Goal: Understand process/instructions

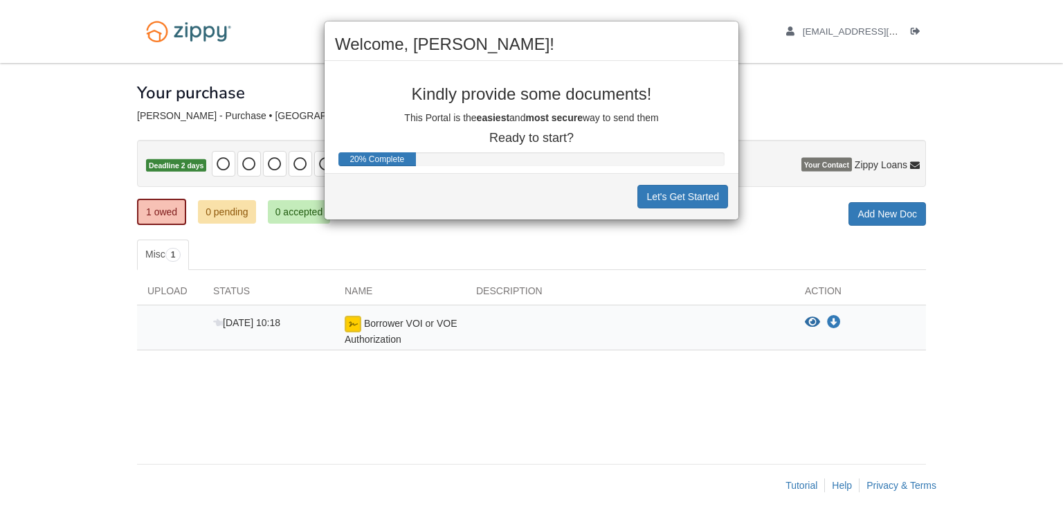
click at [829, 63] on div "Welcome, [PERSON_NAME]! Kindly provide some documents! This Portal is the easie…" at bounding box center [531, 260] width 1063 height 520
click at [687, 187] on button "Let's Get Started" at bounding box center [682, 197] width 91 height 24
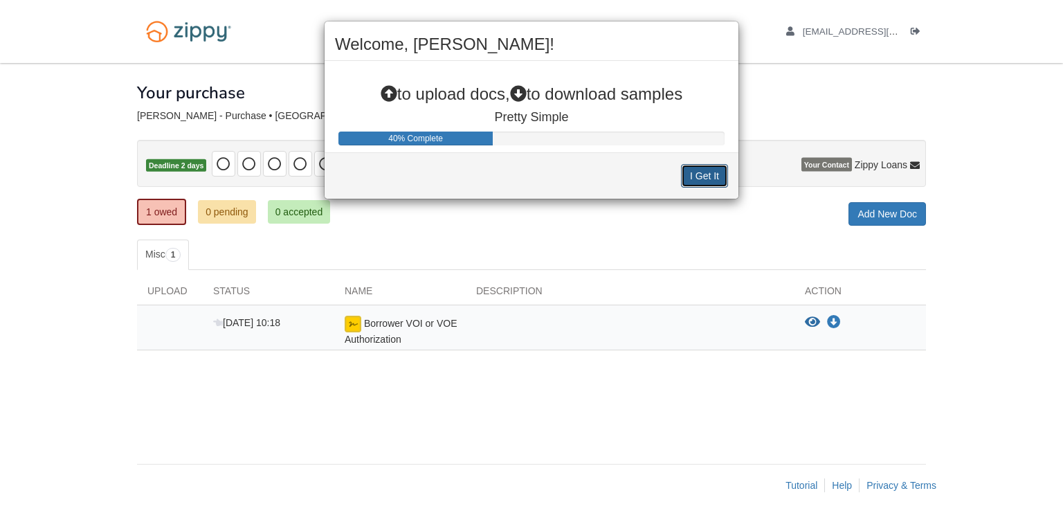
click at [693, 175] on button "I Get It" at bounding box center [704, 176] width 47 height 24
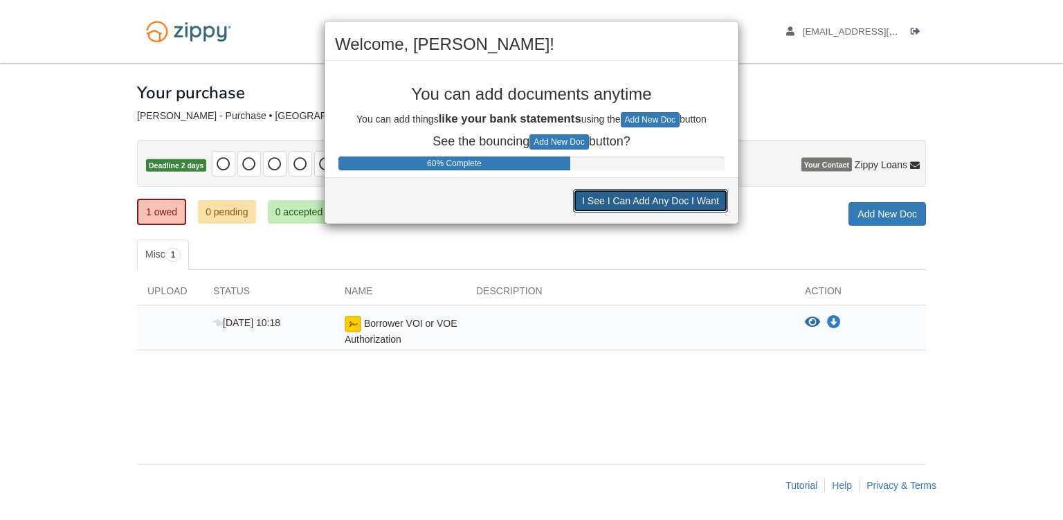
click at [675, 205] on button "I See I Can Add Any Doc I Want" at bounding box center [650, 201] width 155 height 24
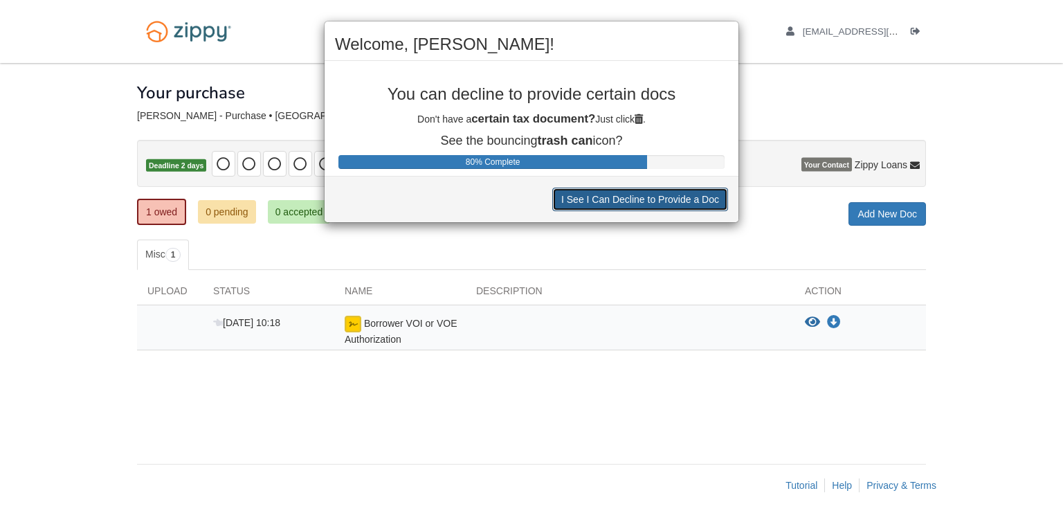
click at [675, 205] on button "I See I Can Decline to Provide a Doc" at bounding box center [640, 199] width 176 height 24
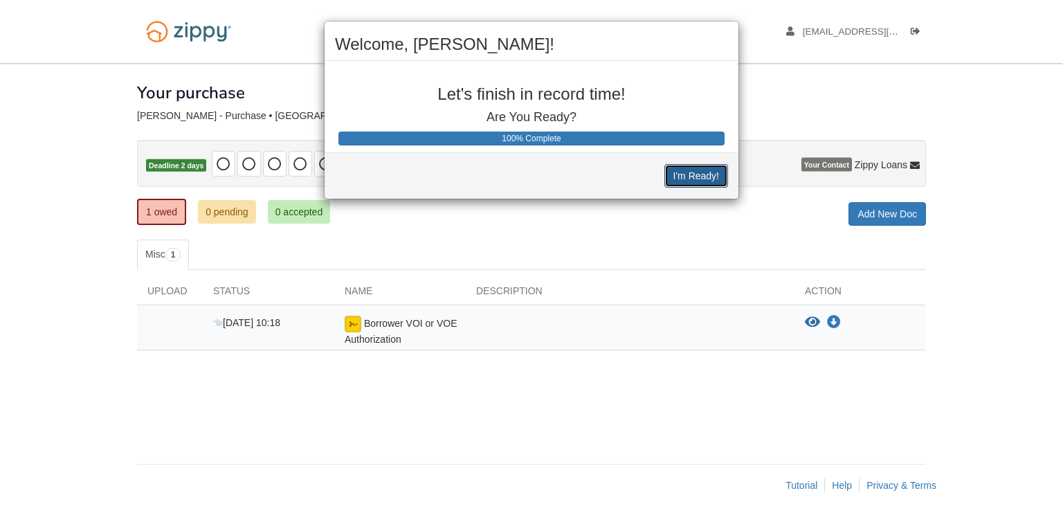
click at [691, 175] on button "I'm Ready!" at bounding box center [696, 176] width 64 height 24
